Goal: Transaction & Acquisition: Purchase product/service

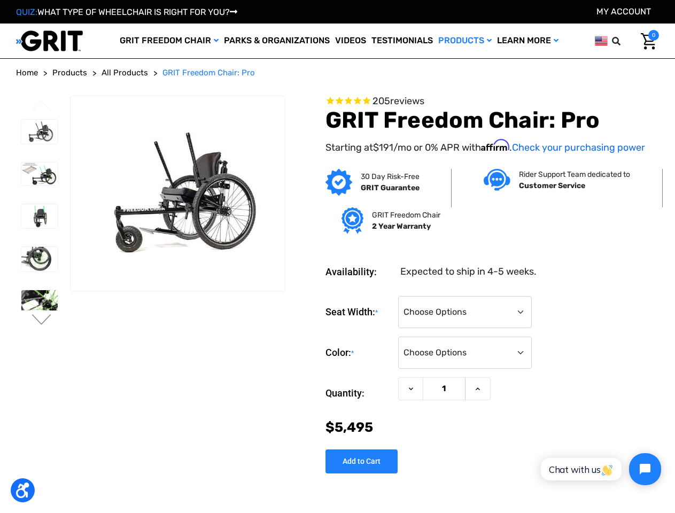
click at [337, 257] on dl "Availability: Expected to ship in 4-5 weeks." at bounding box center [491, 264] width 333 height 30
click at [619, 41] on icon at bounding box center [616, 41] width 9 height 9
click at [617, 41] on input "text" at bounding box center [625, 41] width 16 height 22
click at [601, 40] on input "text" at bounding box center [552, 41] width 160 height 24
click at [337, 300] on label "Seat Width: *" at bounding box center [358, 312] width 67 height 33
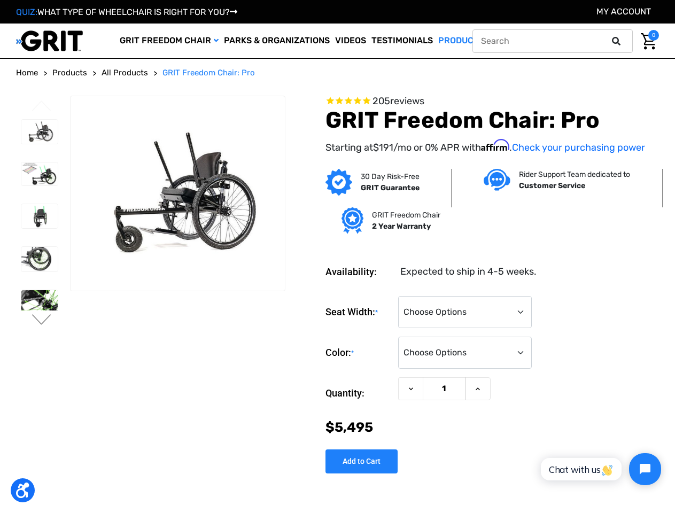
click at [398, 300] on select "Choose Options 16" 18" 20"" at bounding box center [465, 312] width 134 height 32
click at [42, 107] on button "Previous" at bounding box center [41, 106] width 22 height 13
click at [42, 321] on button "Next" at bounding box center [41, 320] width 22 height 13
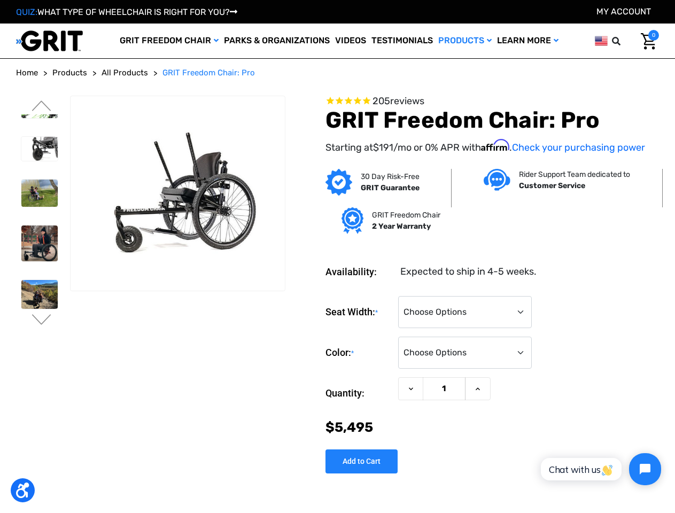
click at [492, 102] on span "205 reviews" at bounding box center [491, 102] width 333 height 12
click at [411, 389] on icon at bounding box center [411, 389] width 9 height 9
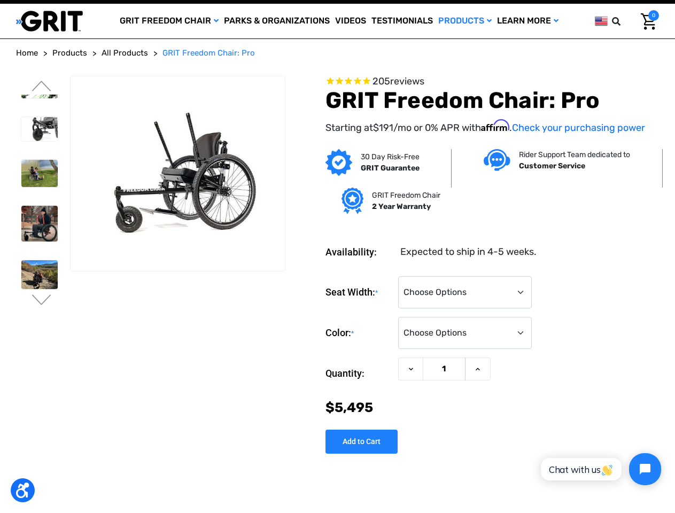
click at [478, 389] on div "Seat Width: * Choose Options 16" 18" 20" Color: * Choose Options Black Blue Gre…" at bounding box center [491, 361] width 333 height 186
